Goal: Find specific page/section: Find specific page/section

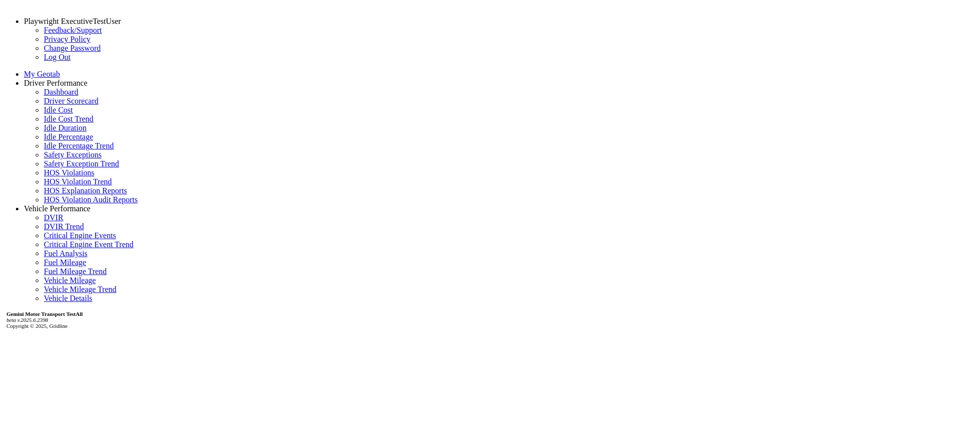
click at [54, 105] on link "Driver Scorecard" at bounding box center [71, 101] width 55 height 8
click at [64, 105] on link "Driver Scorecard" at bounding box center [71, 101] width 55 height 8
